Goal: Task Accomplishment & Management: Complete application form

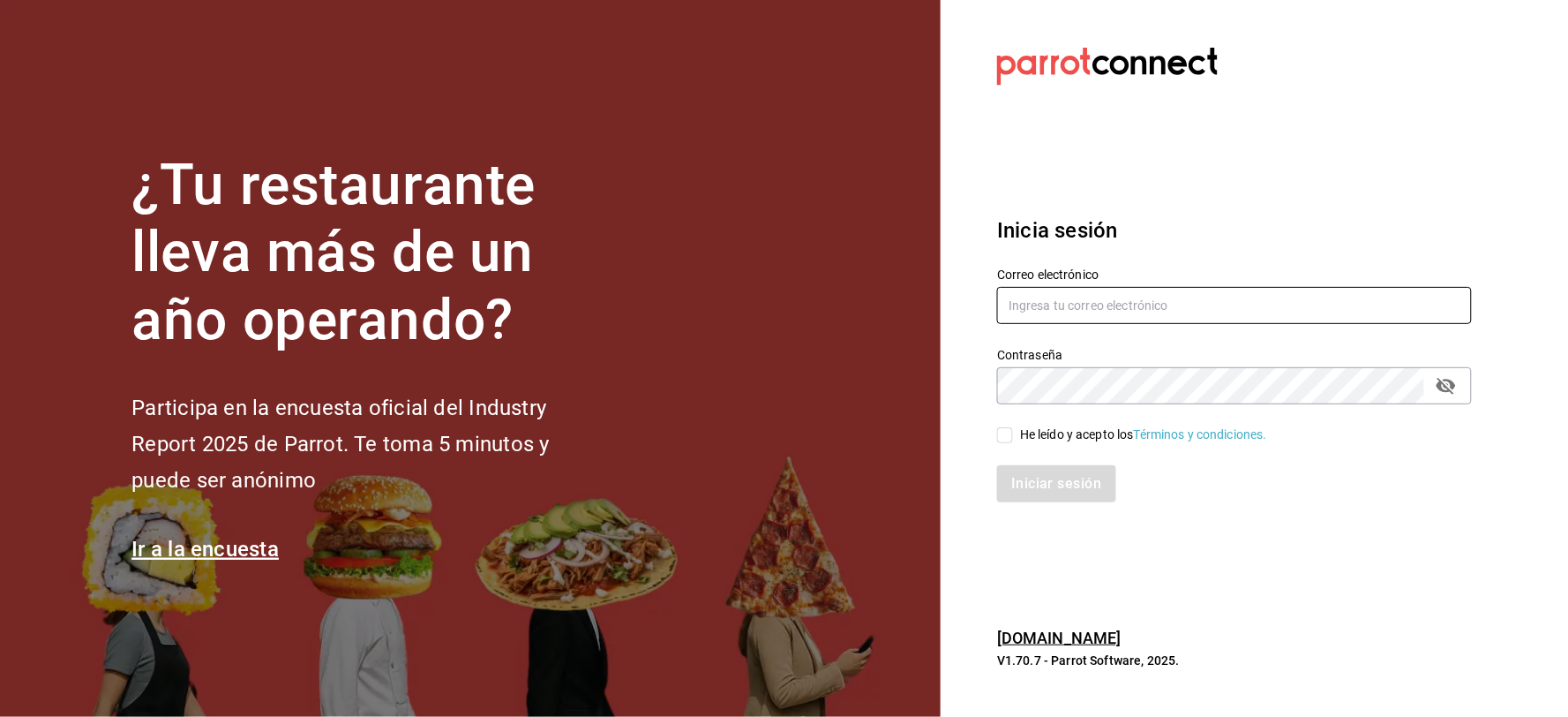
click at [1036, 301] on input "text" at bounding box center [1235, 306] width 475 height 37
type input "[EMAIL_ADDRESS][DOMAIN_NAME]"
click at [1050, 435] on div "He leído y acepto los Términos y condiciones." at bounding box center [1143, 434] width 247 height 19
click at [1013, 435] on input "He leído y acepto los Términos y condiciones." at bounding box center [1005, 434] width 16 height 16
checkbox input "true"
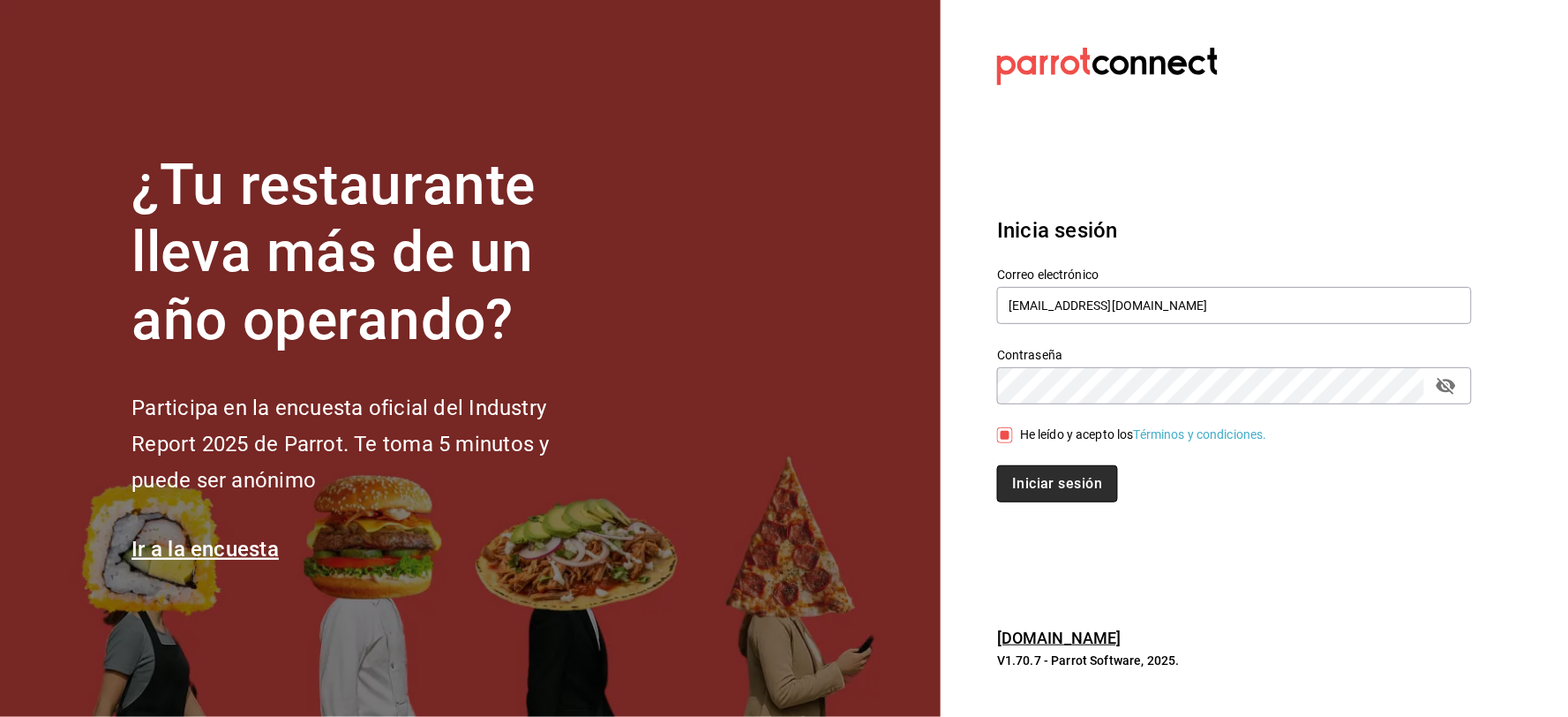
click at [1047, 490] on button "Iniciar sesión" at bounding box center [1058, 484] width 120 height 37
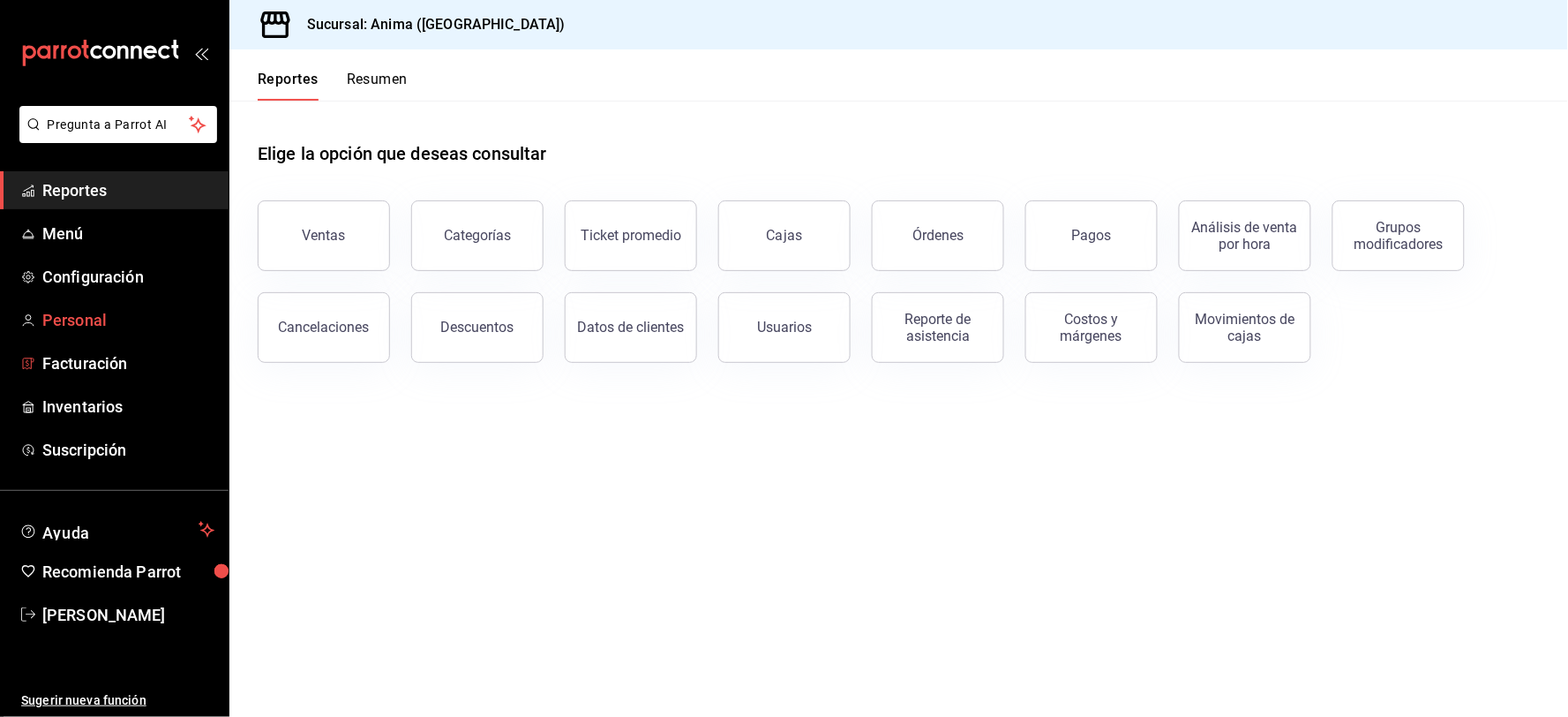
click at [88, 321] on span "Personal" at bounding box center [129, 321] width 172 height 24
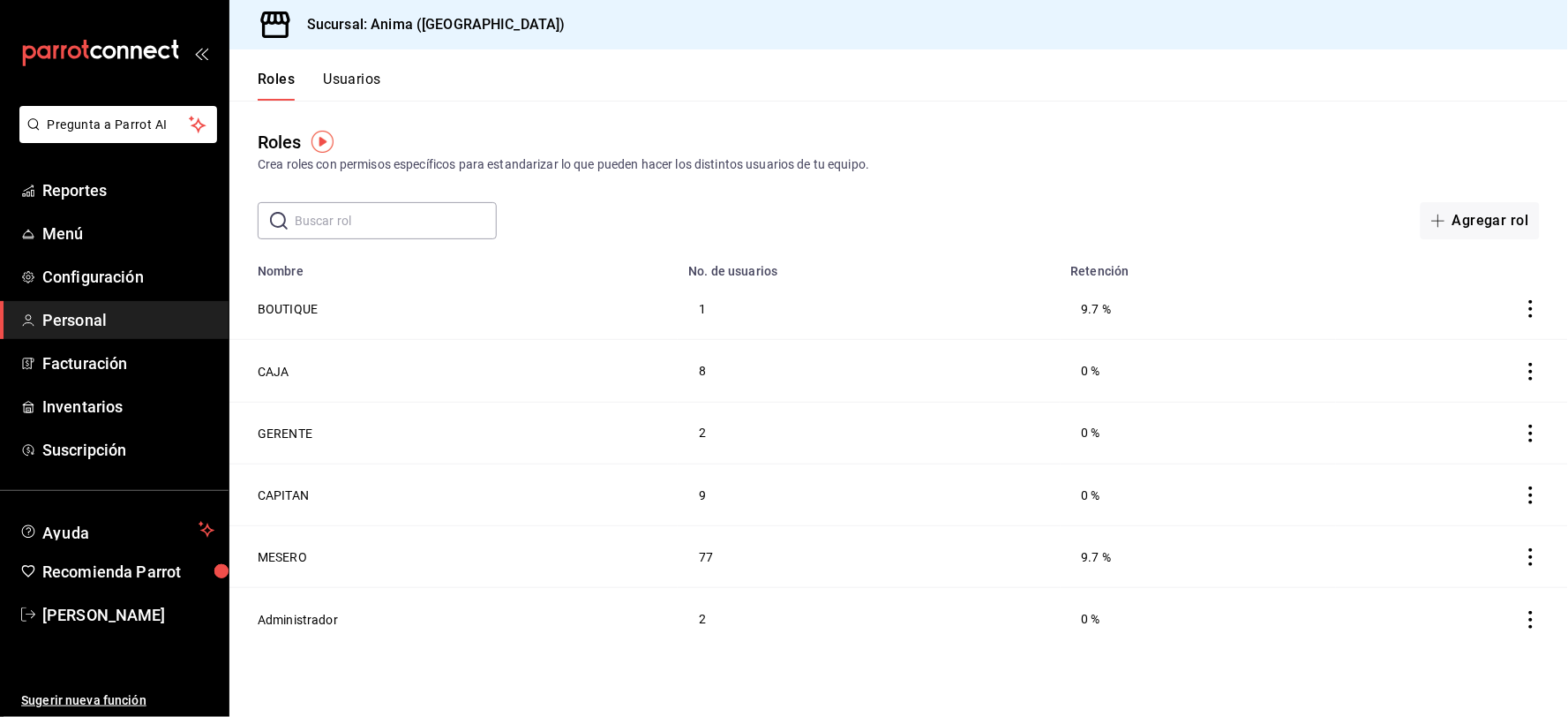
click at [374, 65] on div "Roles Usuarios" at bounding box center [306, 74] width 152 height 51
click at [374, 71] on button "Usuarios" at bounding box center [352, 85] width 58 height 30
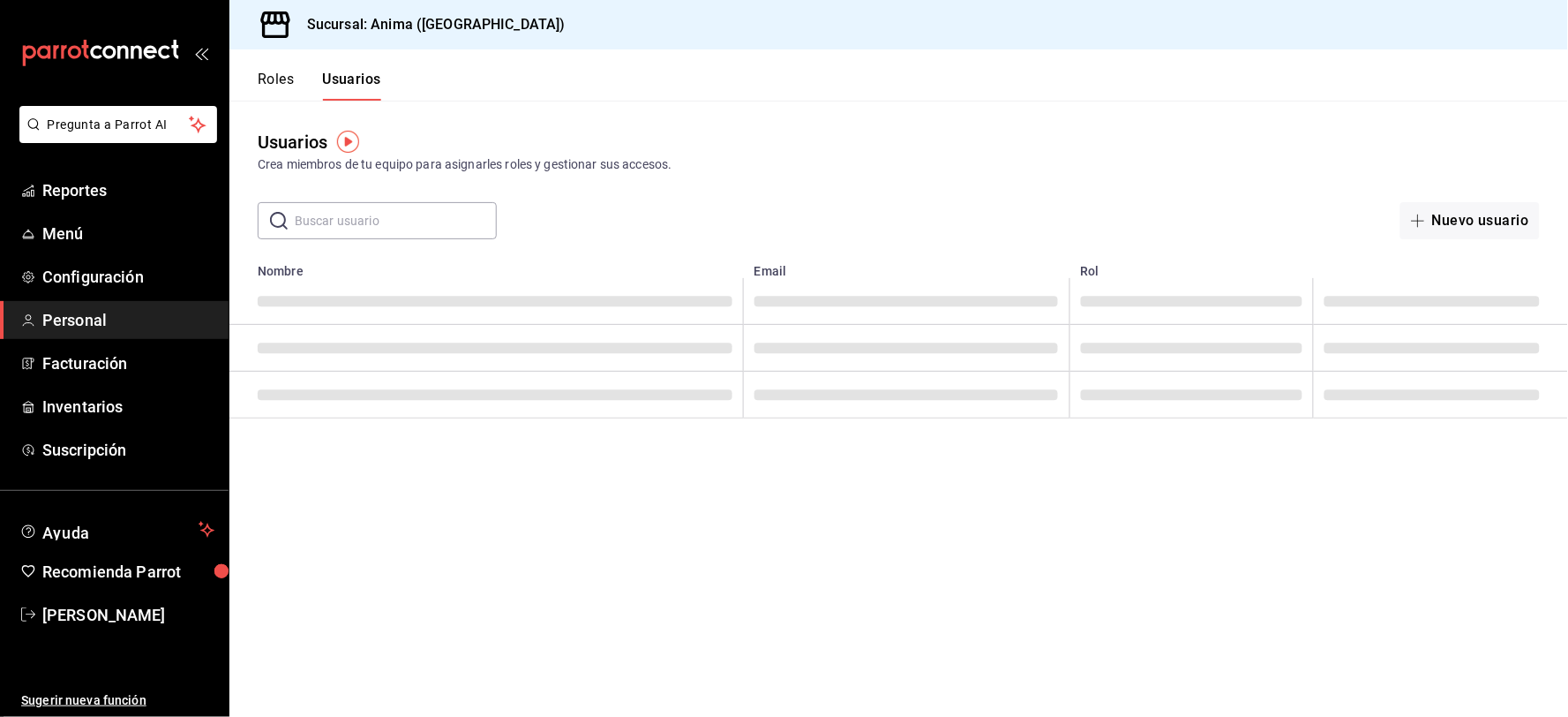
drag, startPoint x: 388, startPoint y: 231, endPoint x: 378, endPoint y: 220, distance: 14.9
click at [378, 220] on input "text" at bounding box center [395, 220] width 202 height 35
type input "[PERSON_NAME]"
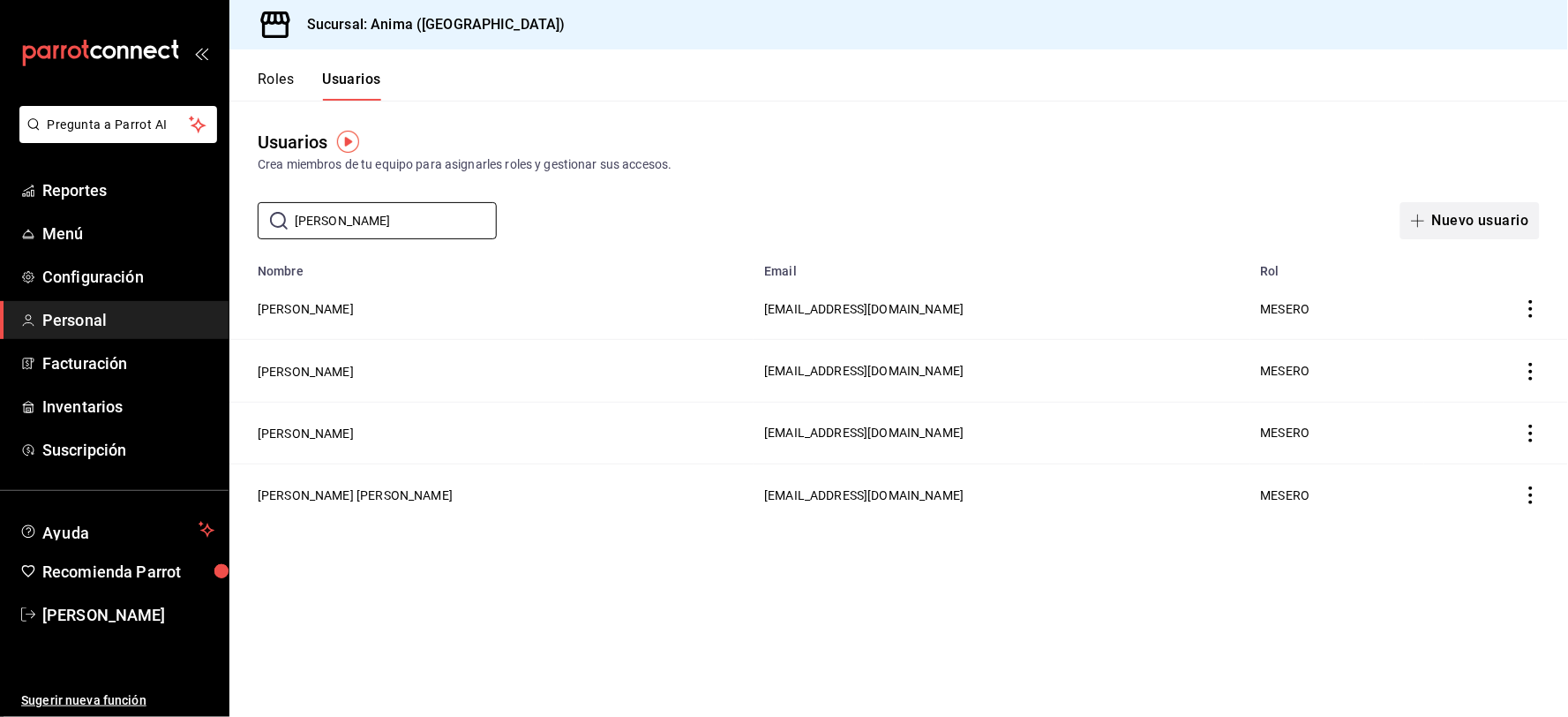
click at [1444, 213] on button "Nuevo usuario" at bounding box center [1470, 220] width 140 height 37
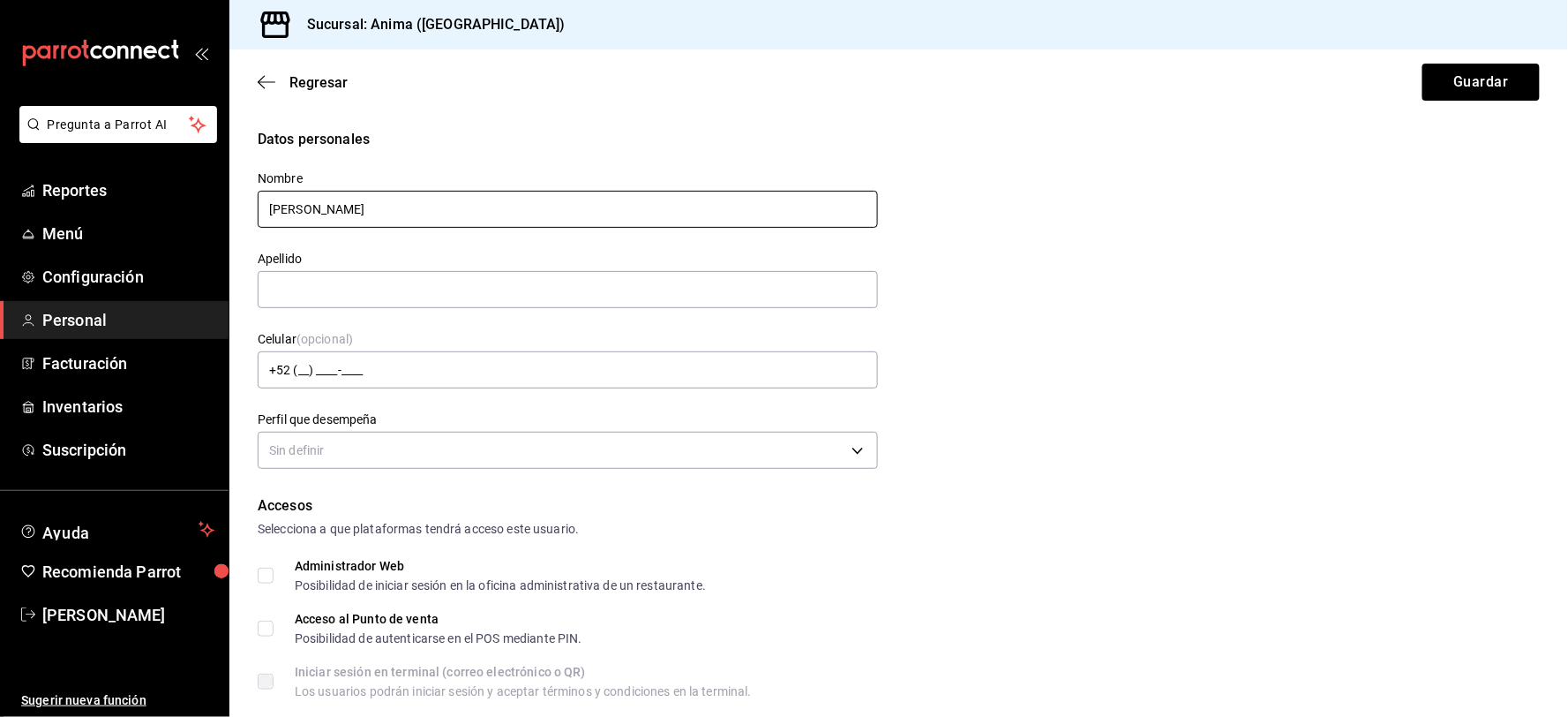
type input "[PERSON_NAME]"
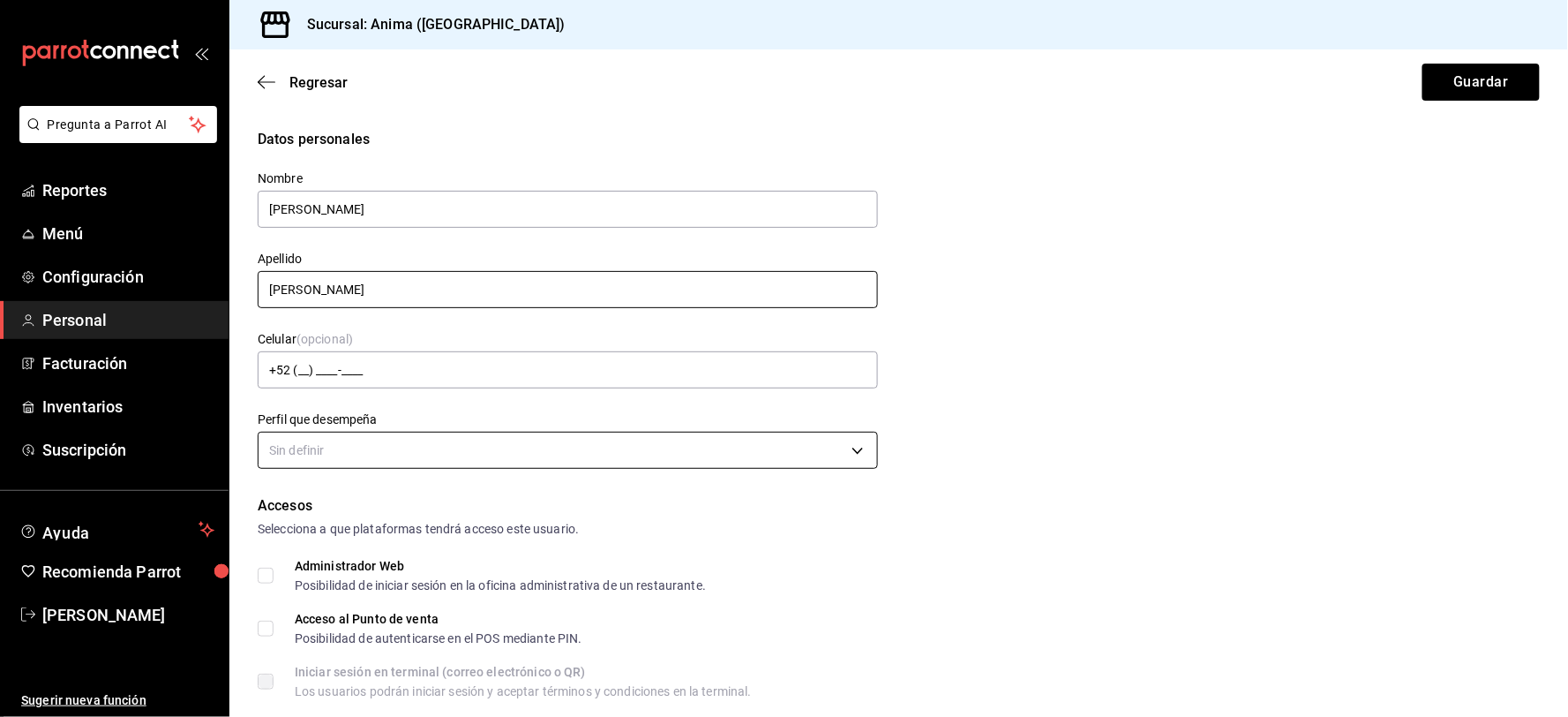
type input "[PERSON_NAME]"
click at [359, 454] on body "Pregunta a Parrot AI Reportes Menú Configuración Personal Facturación Inventari…" at bounding box center [784, 358] width 1568 height 717
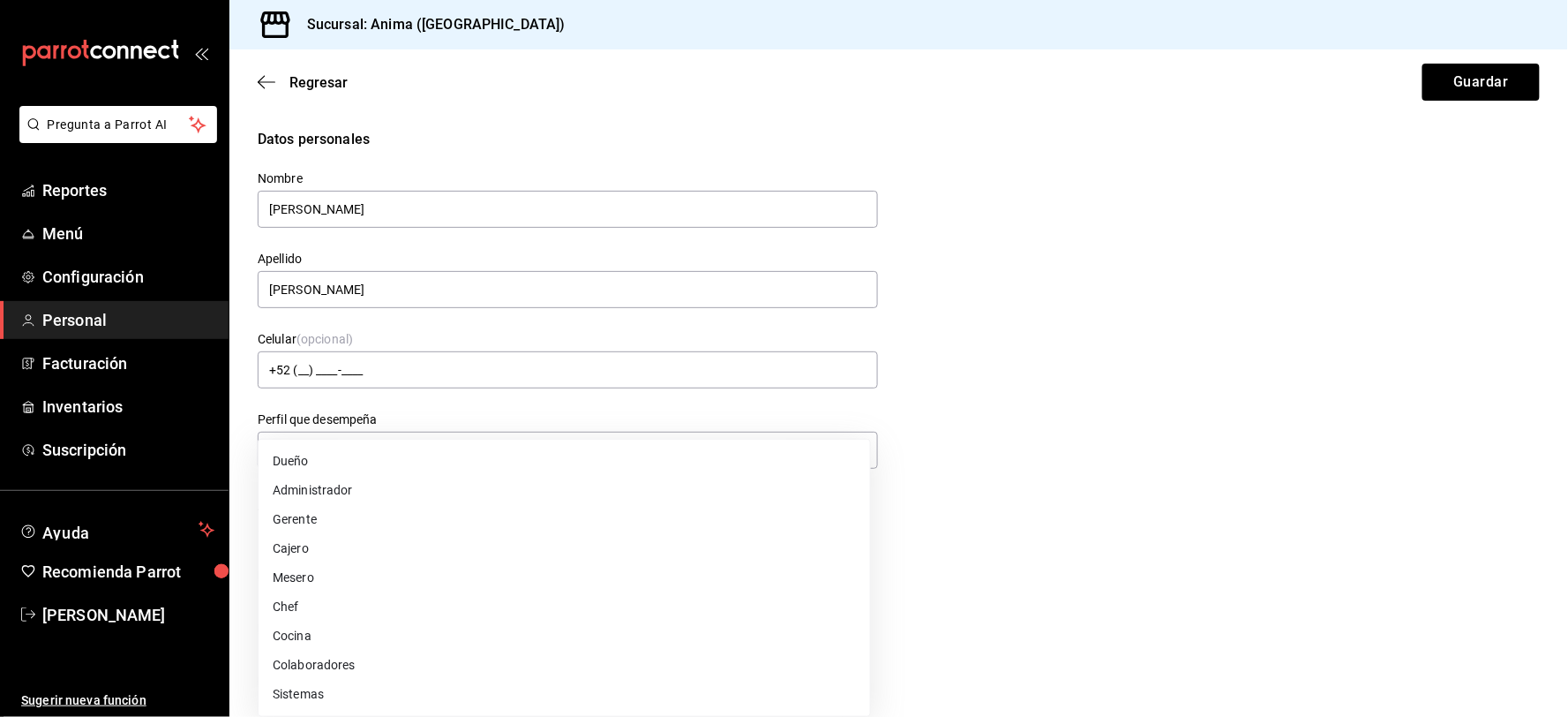
click at [312, 573] on li "Mesero" at bounding box center [564, 577] width 611 height 29
type input "WAITER"
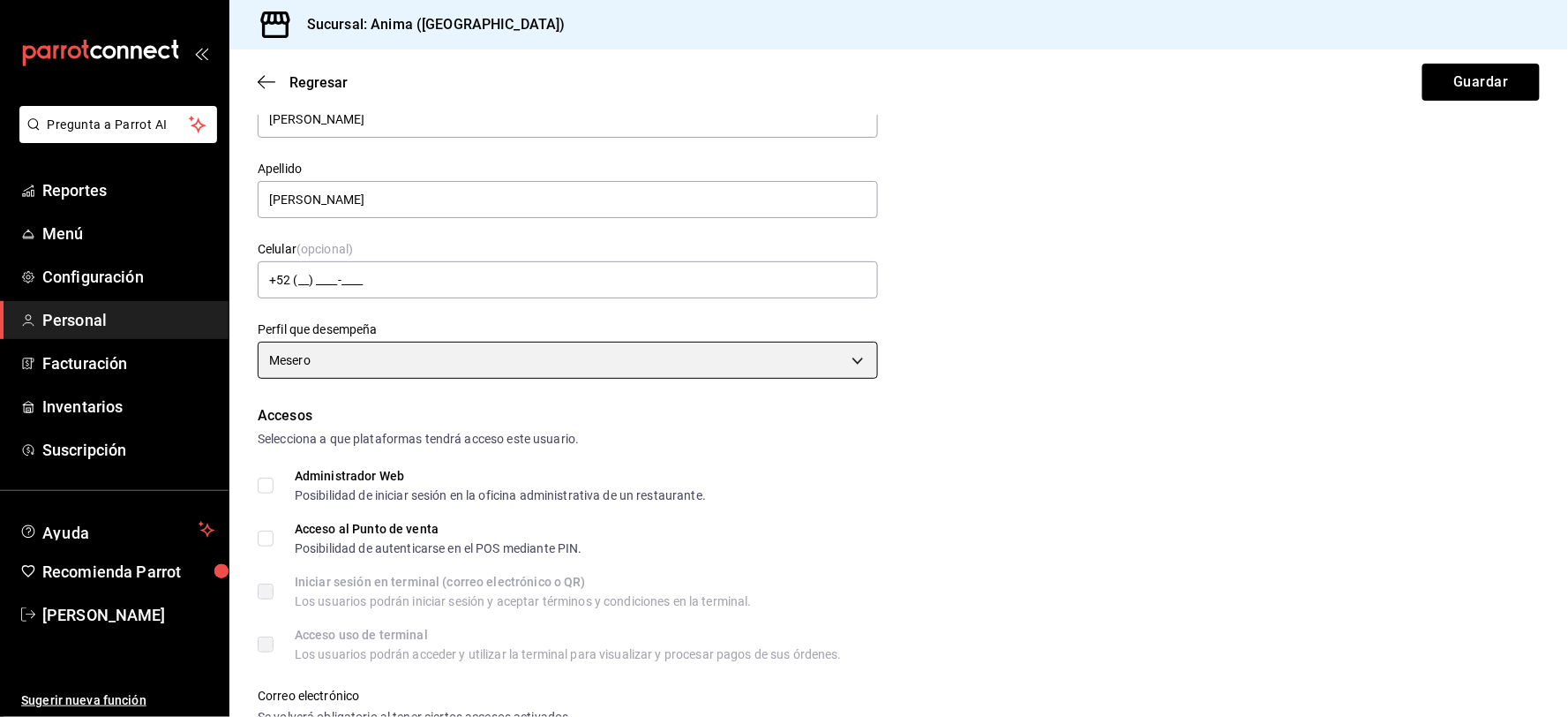
scroll to position [392, 0]
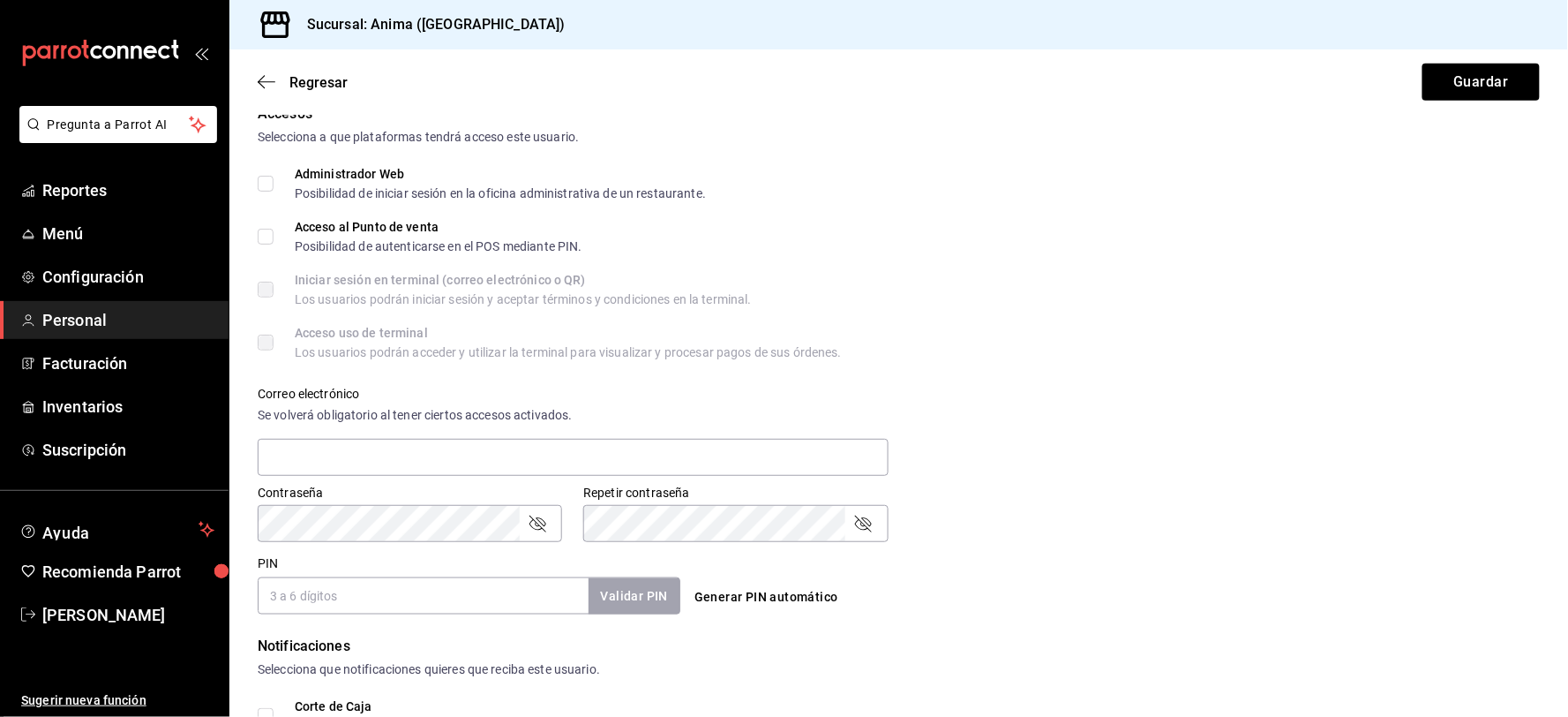
click at [359, 590] on input "PIN" at bounding box center [422, 596] width 331 height 37
type input "9826"
click at [621, 607] on button "Validar PIN" at bounding box center [633, 596] width 94 height 38
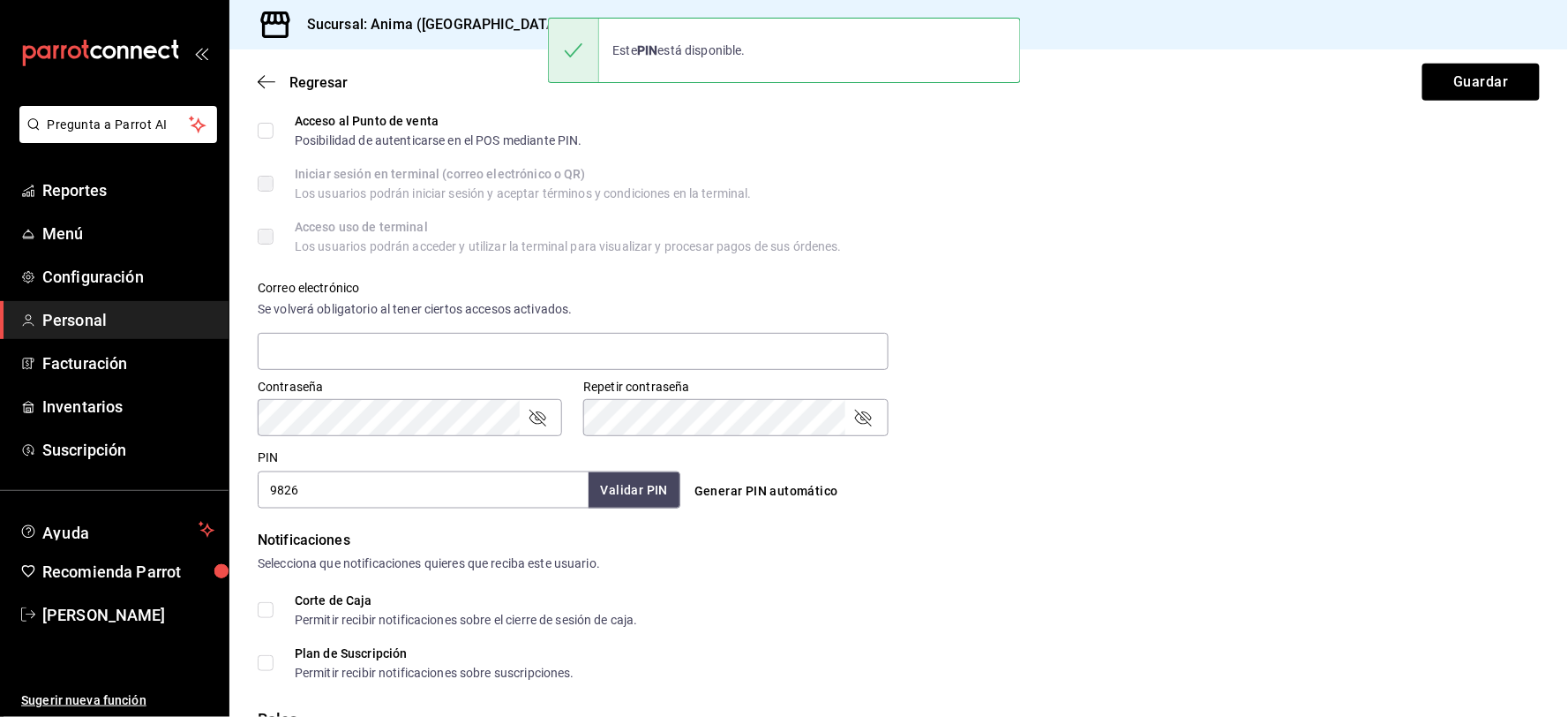
scroll to position [639, 0]
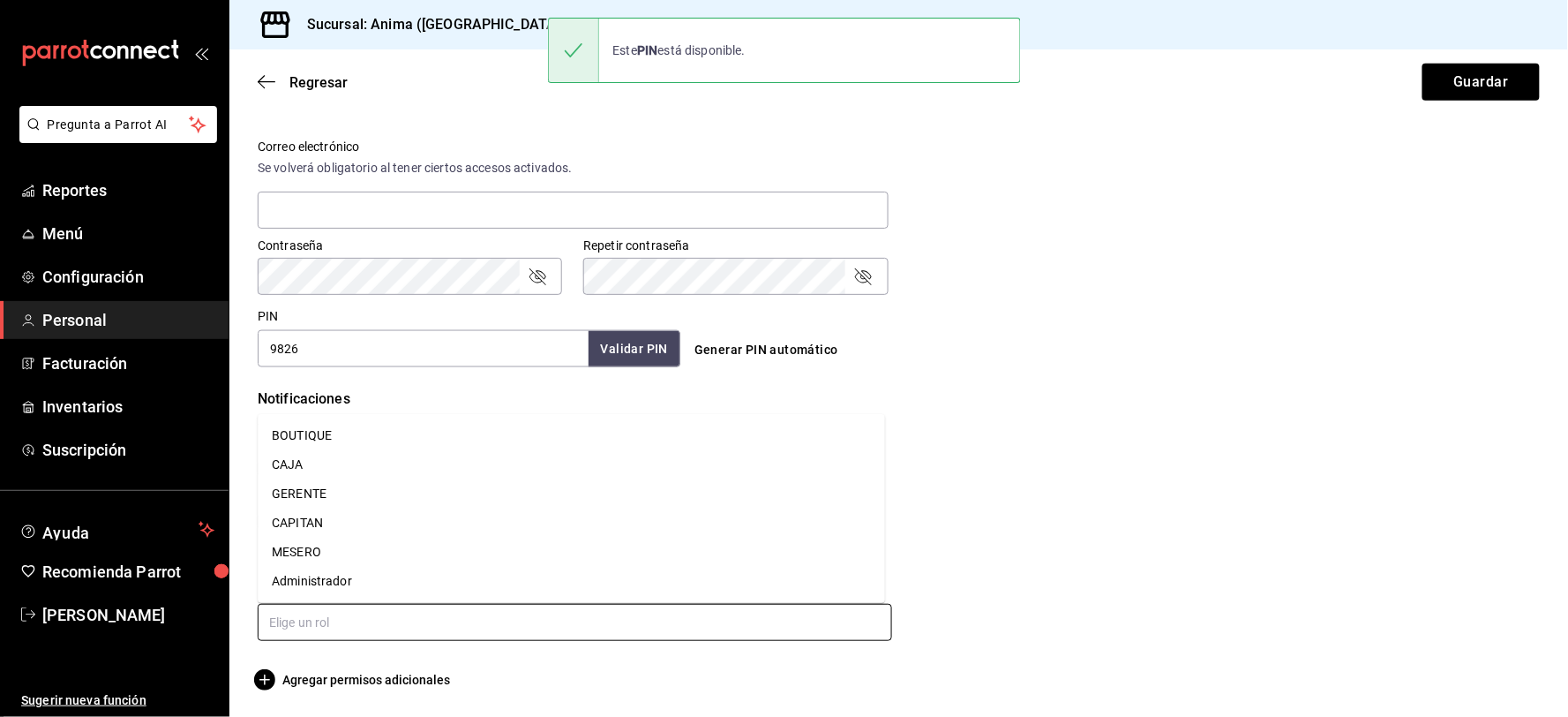
click at [360, 619] on input "text" at bounding box center [574, 623] width 634 height 37
click at [320, 549] on li "MESERO" at bounding box center [571, 551] width 627 height 29
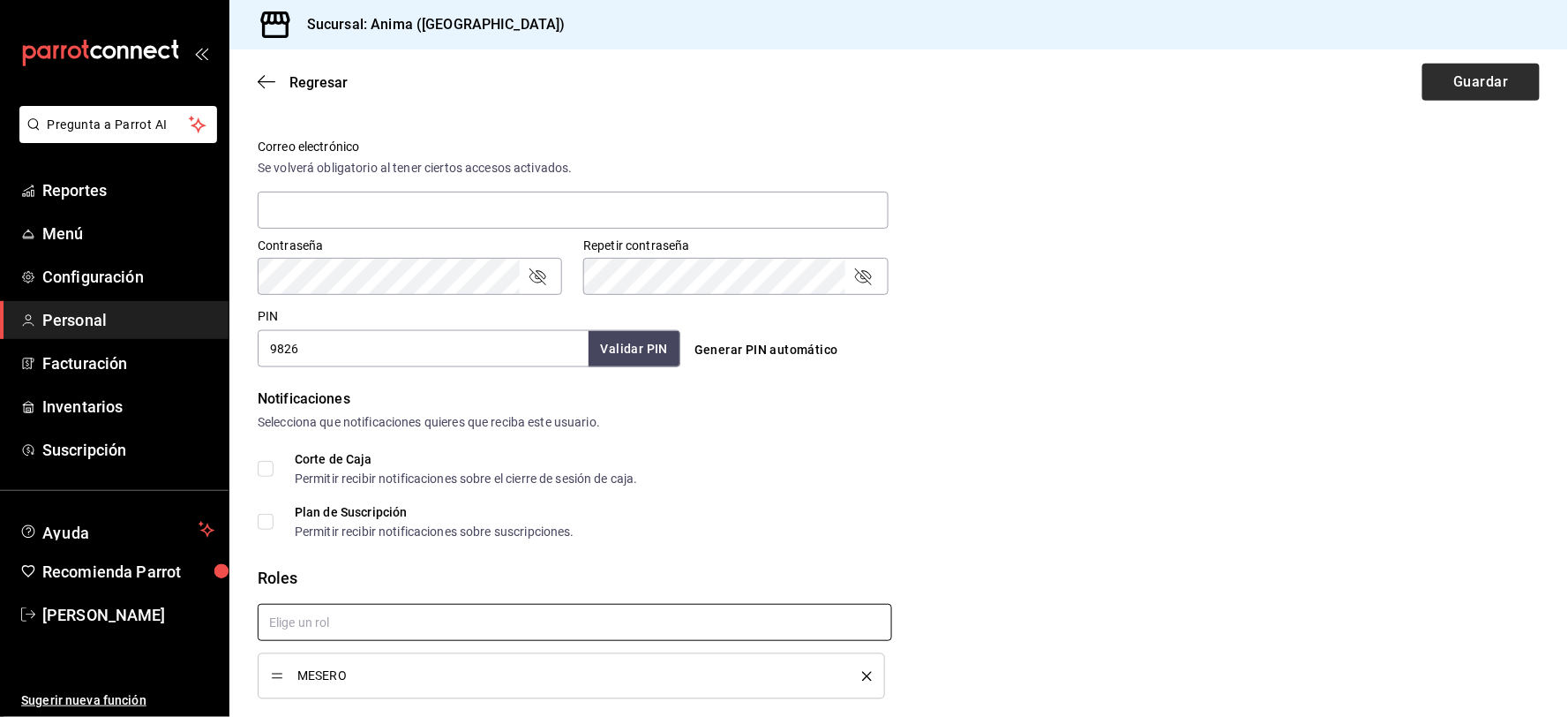
checkbox input "true"
click at [1433, 64] on button "Guardar" at bounding box center [1481, 82] width 118 height 37
